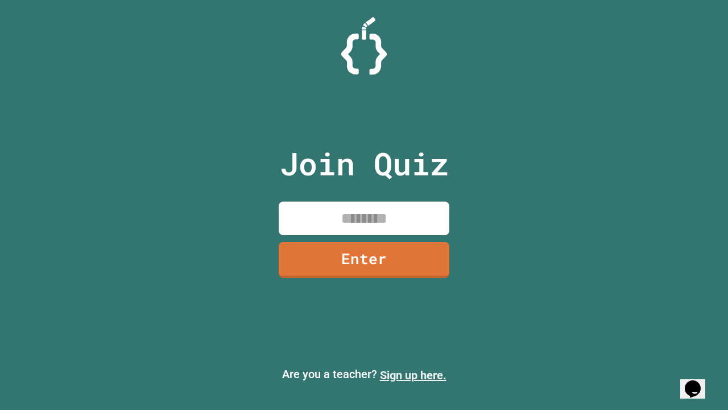
click at [413, 375] on link "Sign up here." at bounding box center [413, 375] width 67 height 14
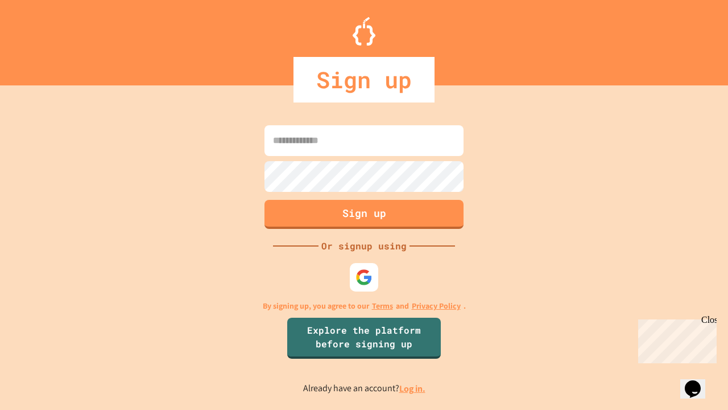
click at [413, 388] on link "Log in." at bounding box center [412, 388] width 26 height 12
